Goal: Task Accomplishment & Management: Complete application form

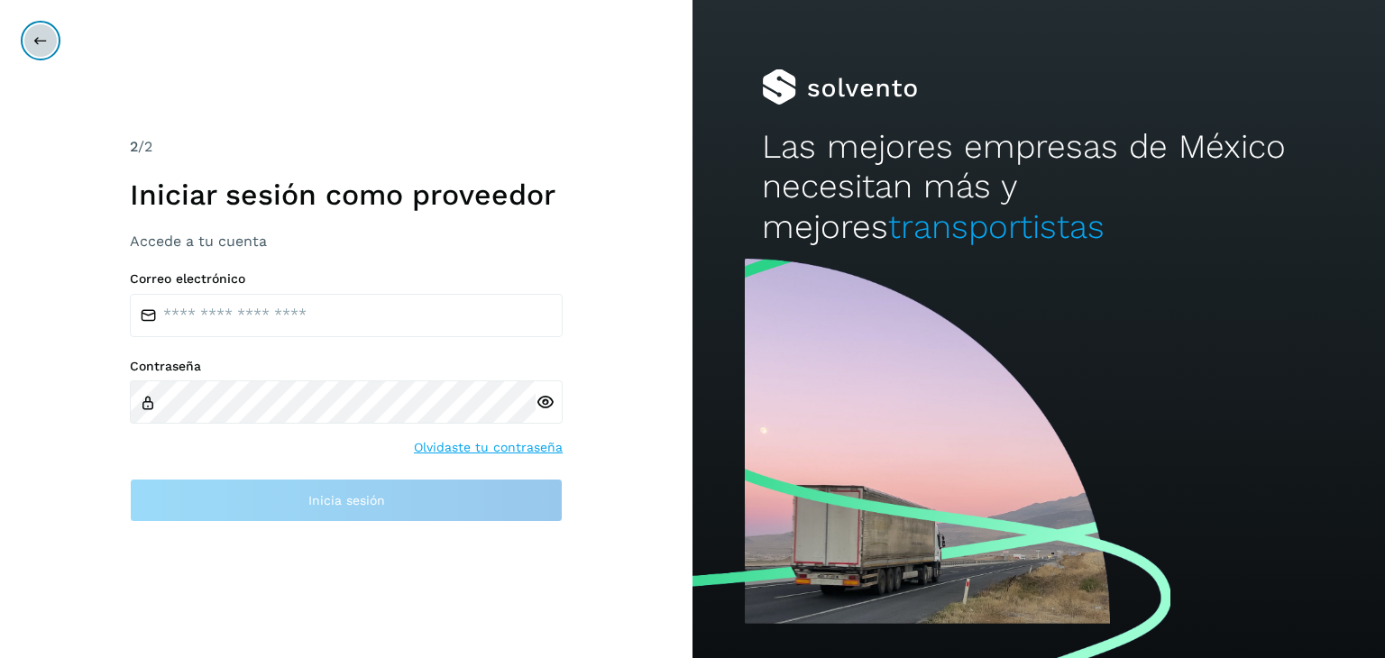
click at [25, 40] on button at bounding box center [40, 40] width 34 height 34
click at [36, 37] on icon at bounding box center [40, 40] width 14 height 14
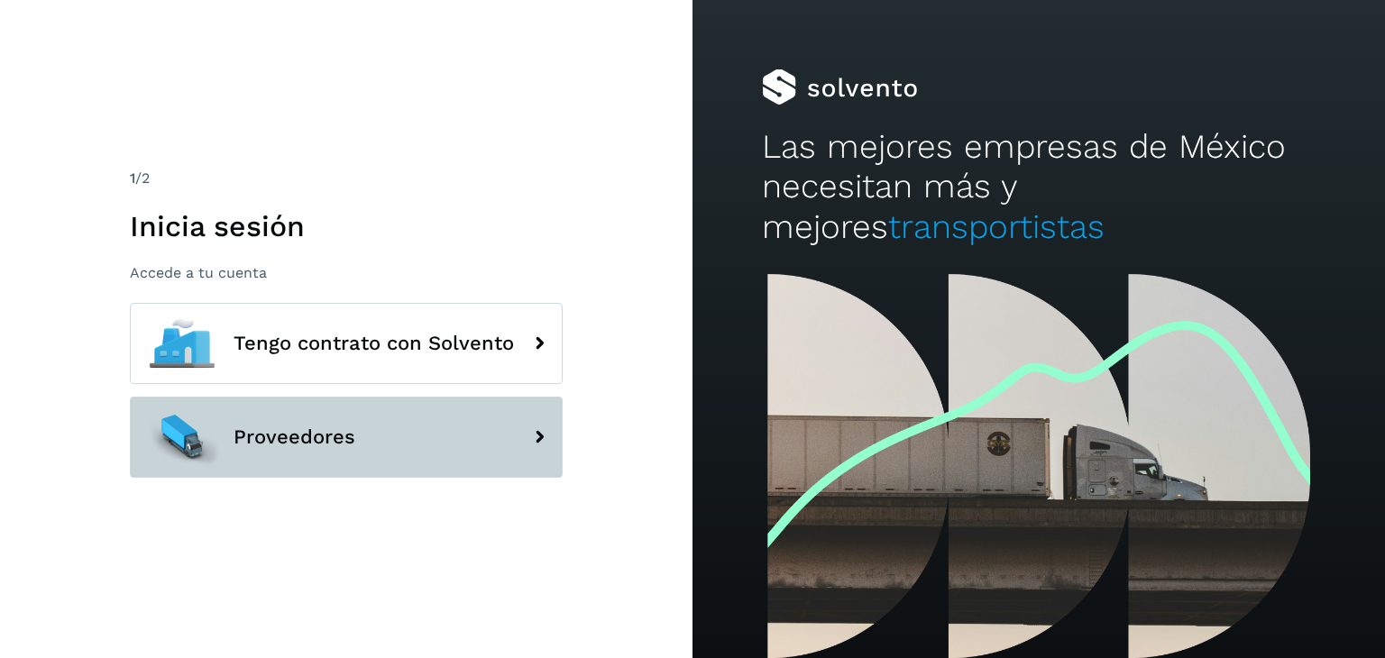
click at [481, 426] on button "Proveedores" at bounding box center [346, 437] width 433 height 81
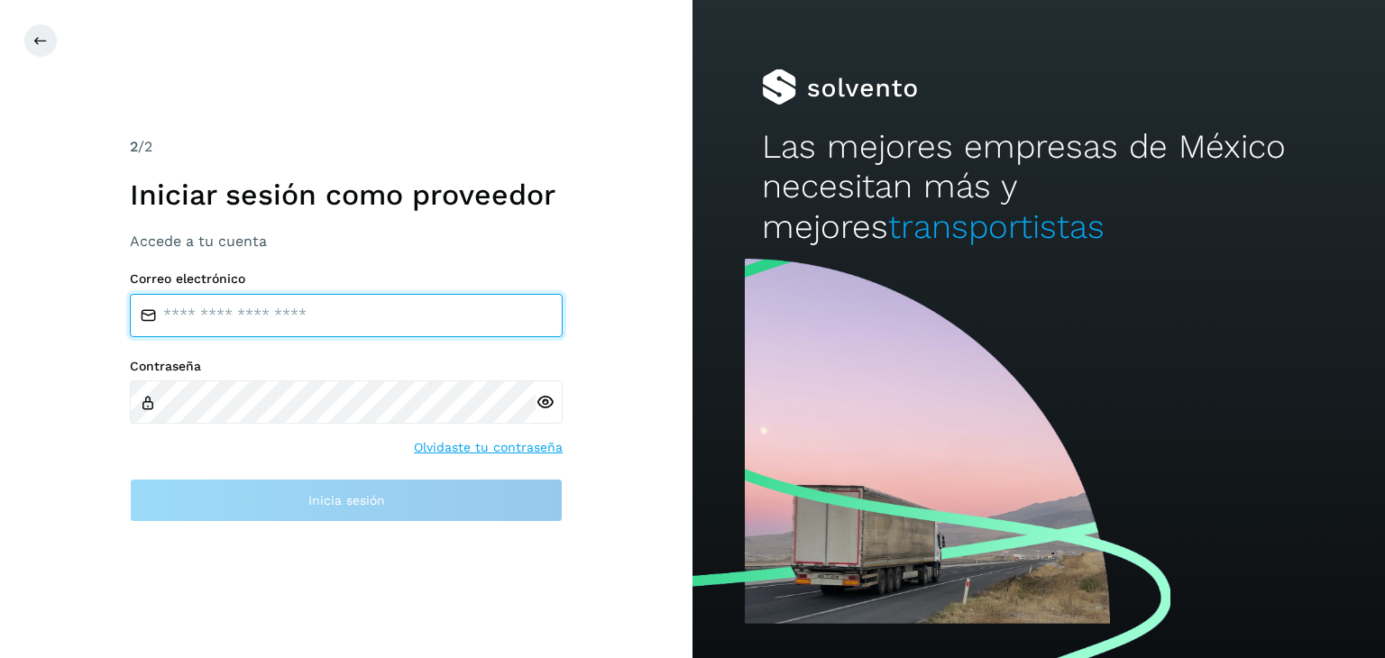
click at [416, 327] on input "email" at bounding box center [346, 315] width 433 height 43
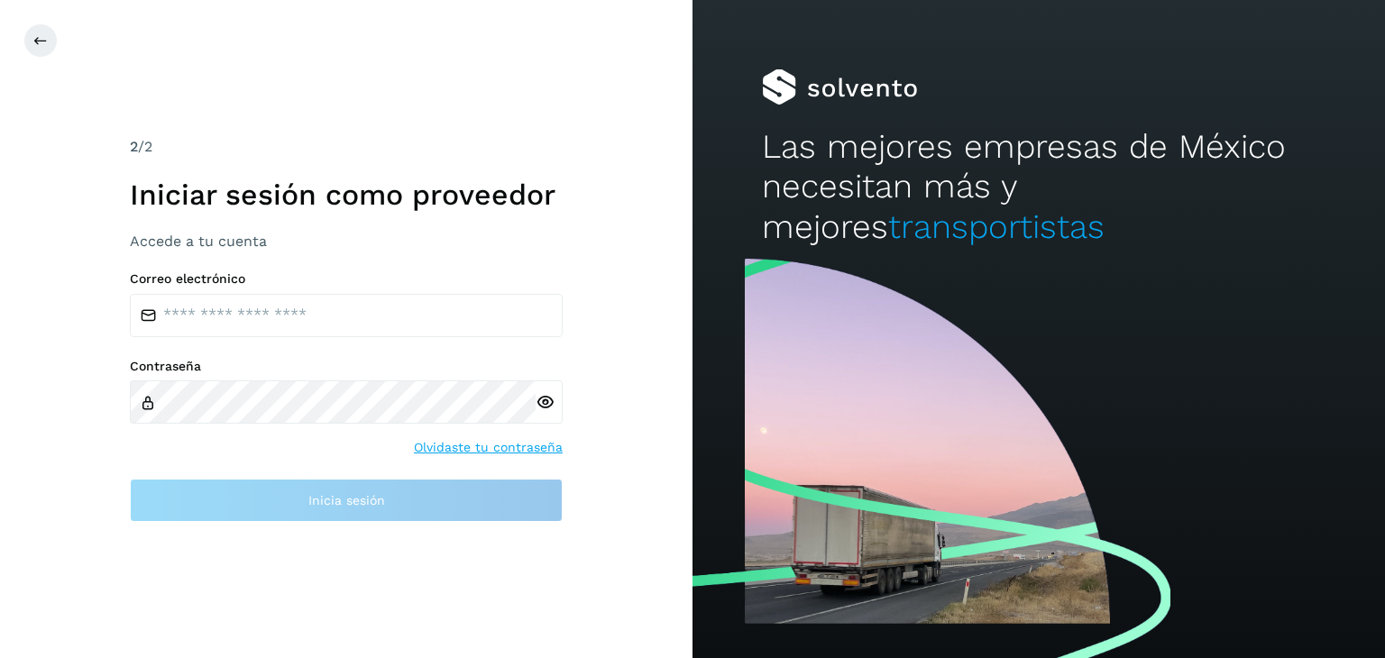
click at [1021, 150] on h2 "Las mejores empresas de México necesitan más y mejores transportistas" at bounding box center [1039, 187] width 554 height 120
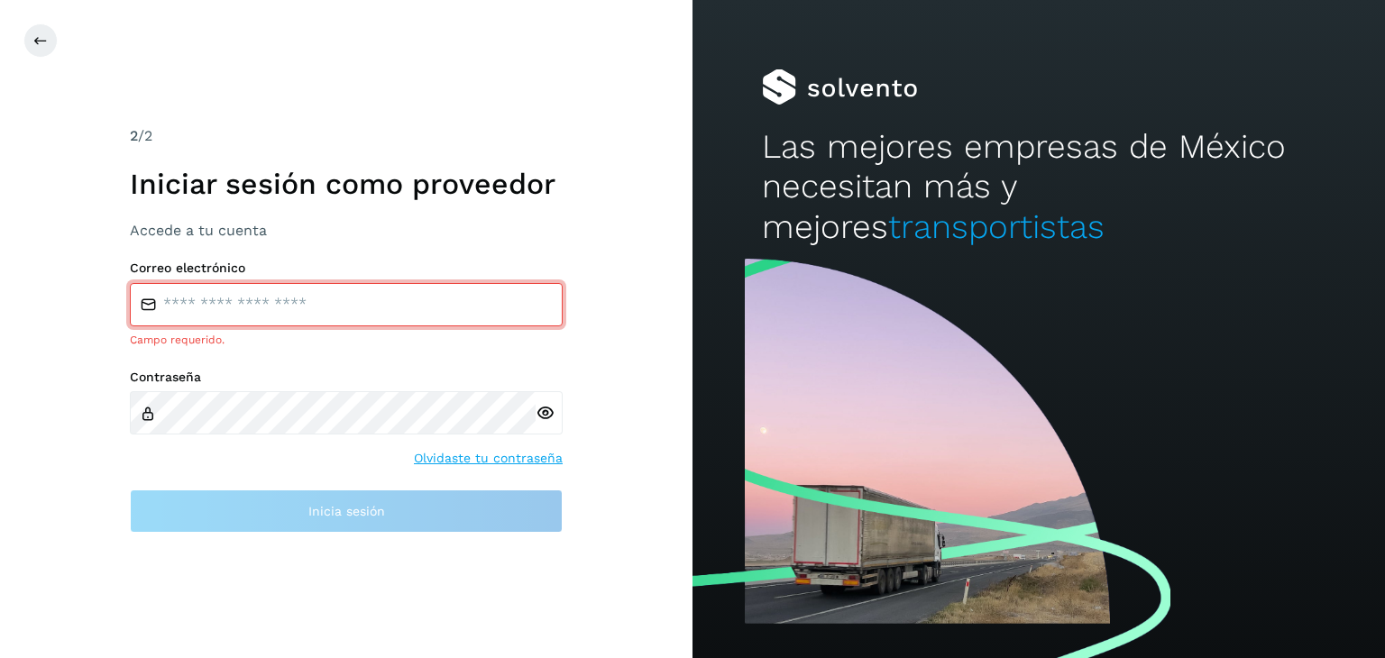
click at [894, 217] on span "transportistas" at bounding box center [996, 226] width 216 height 39
click at [892, 233] on span "transportistas" at bounding box center [996, 226] width 216 height 39
click at [581, 113] on div "2 /2 Iniciar sesión como proveedor Accede a tu cuenta Correo electrónico Campo …" at bounding box center [346, 329] width 692 height 658
click at [50, 33] on button at bounding box center [40, 40] width 34 height 34
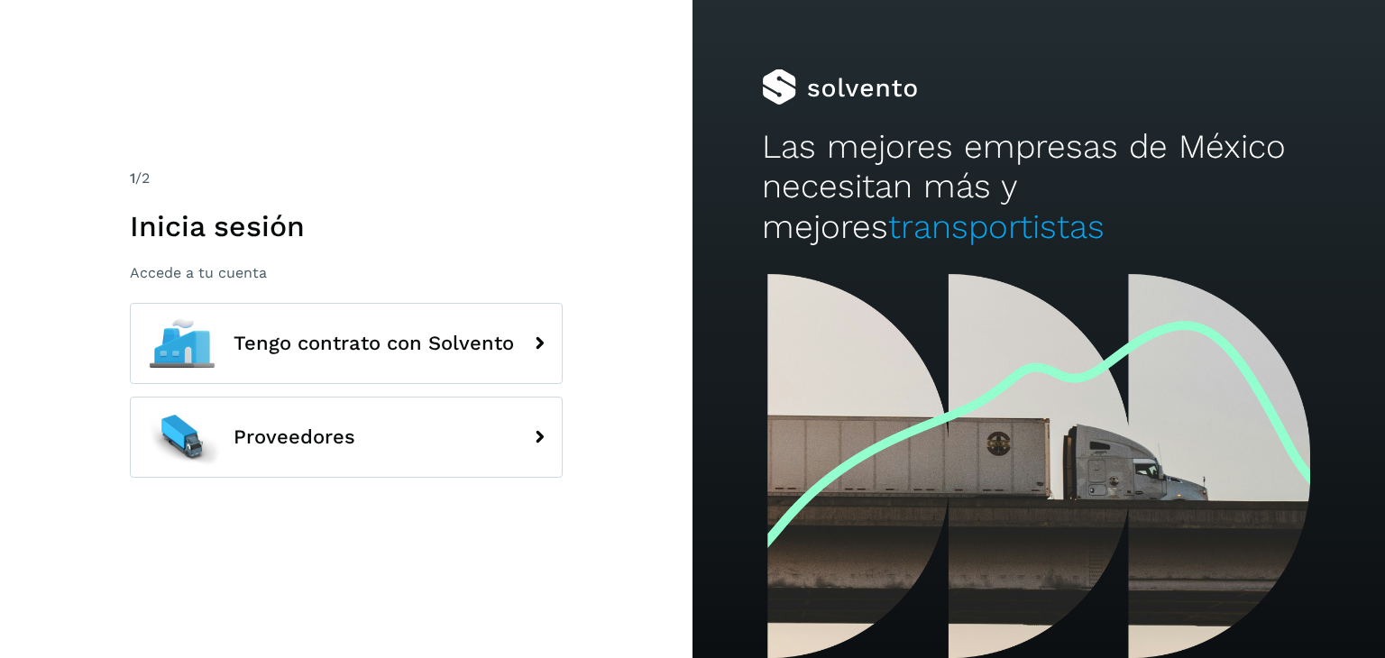
click at [225, 274] on p "Accede a tu cuenta" at bounding box center [346, 272] width 433 height 17
click at [224, 269] on p "Accede a tu cuenta" at bounding box center [346, 272] width 433 height 17
click at [224, 268] on p "Accede a tu cuenta" at bounding box center [346, 272] width 433 height 17
click at [863, 264] on div "Las mejores empresas de México necesitan más y mejores transportistas" at bounding box center [1038, 137] width 692 height 274
click at [299, 206] on div "1 /2 Inicia sesión Accede a tu cuenta" at bounding box center [346, 225] width 433 height 114
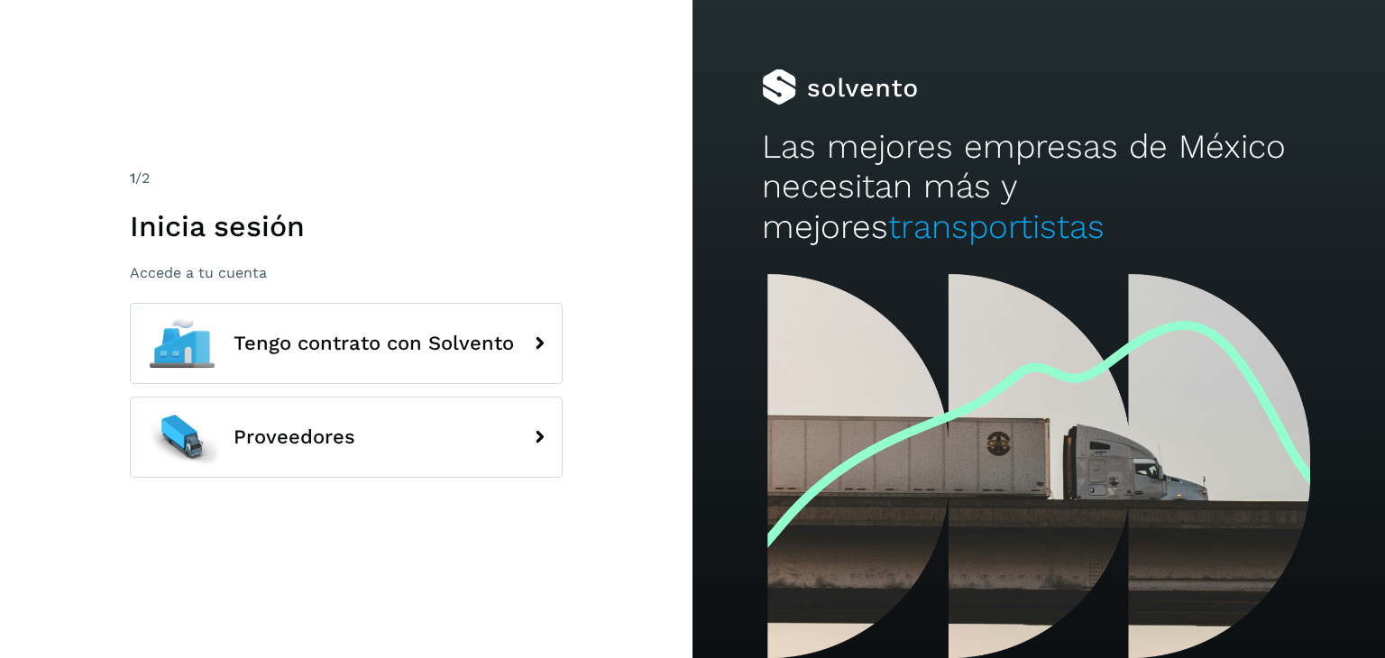
click at [268, 234] on h1 "Inicia sesión" at bounding box center [346, 226] width 433 height 34
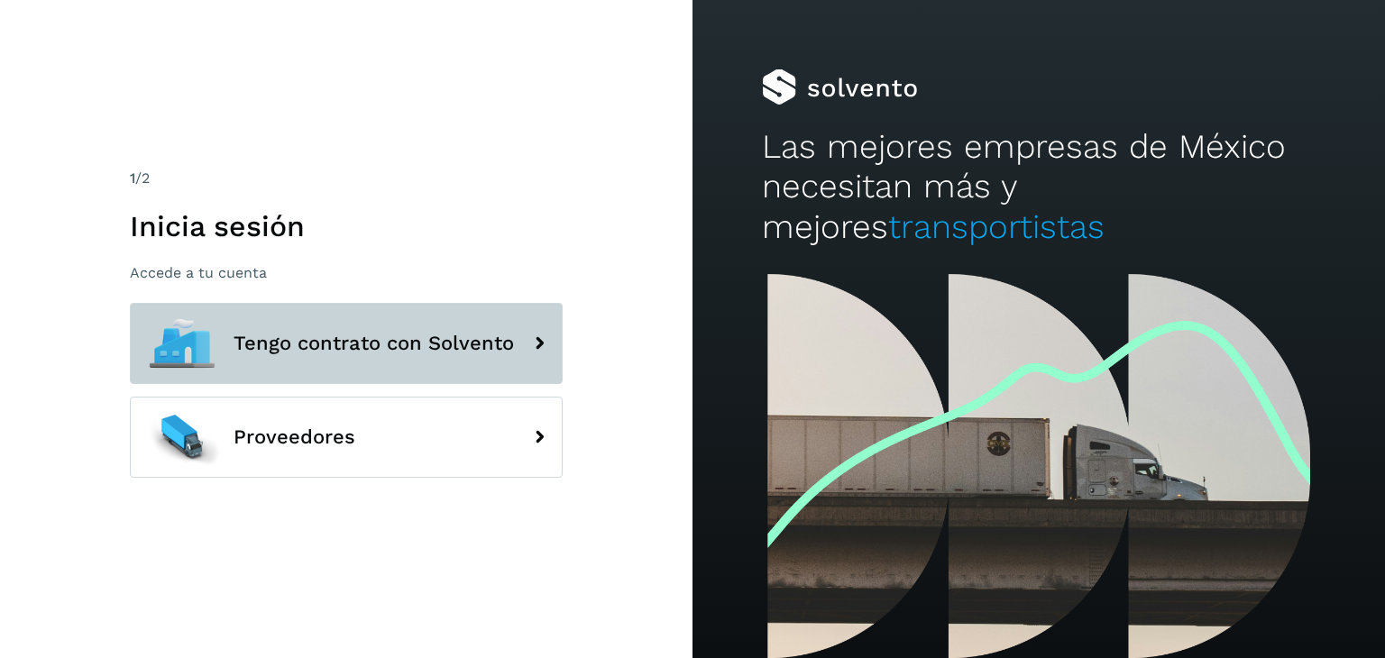
click at [449, 337] on span "Tengo contrato con Solvento" at bounding box center [373, 344] width 280 height 22
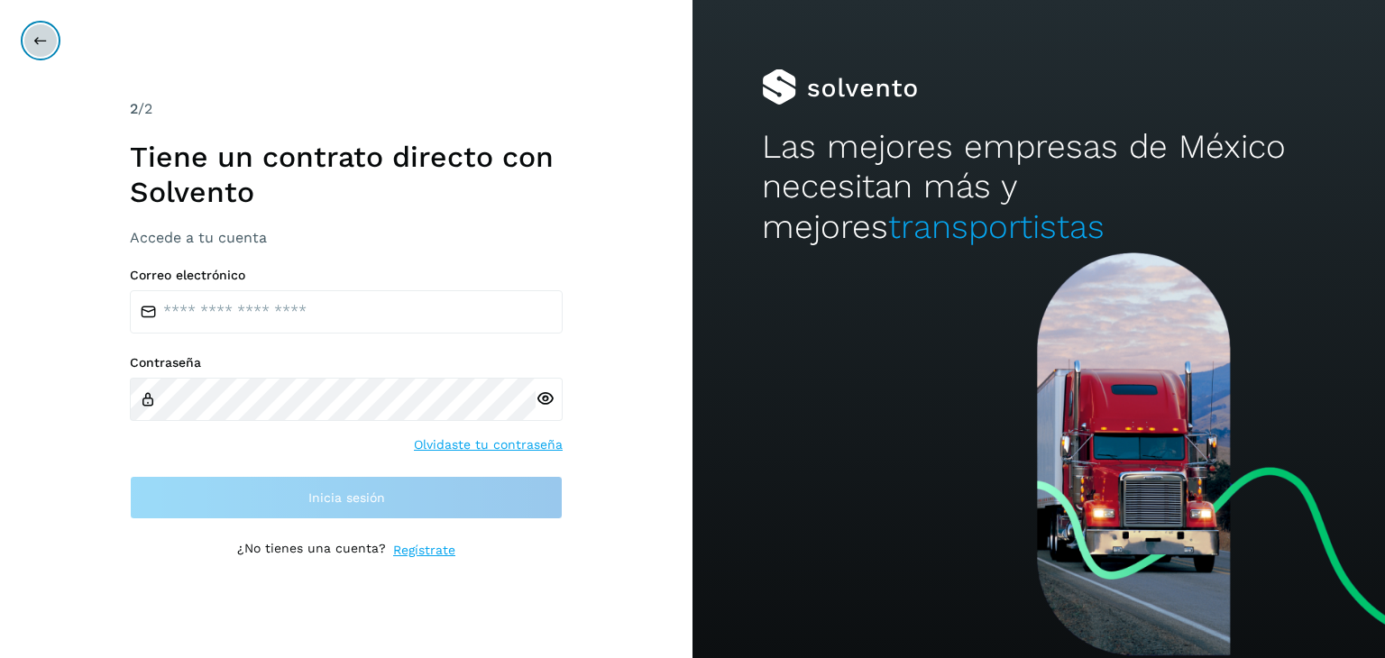
click at [37, 53] on button at bounding box center [40, 40] width 34 height 34
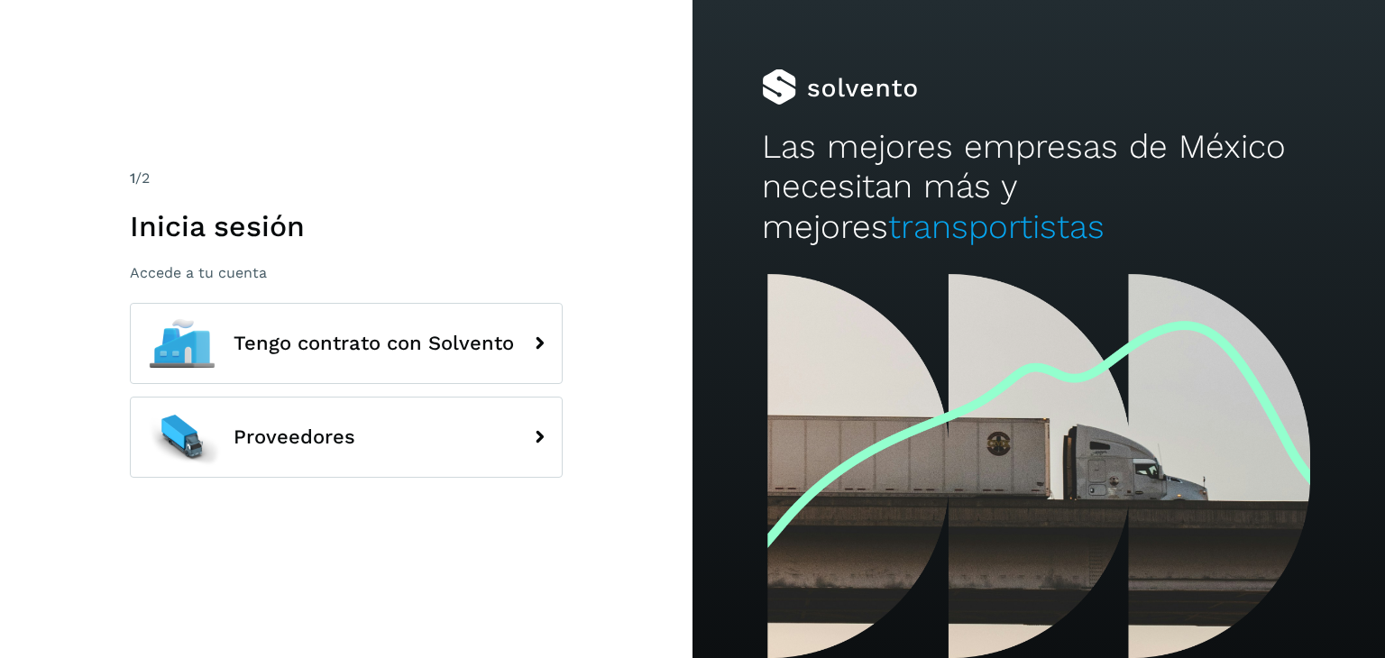
click at [574, 120] on div "1 /2 Inicia sesión Accede a tu cuenta Tengo contrato con Solvento Proveedores" at bounding box center [346, 329] width 692 height 658
